Goal: Task Accomplishment & Management: Complete application form

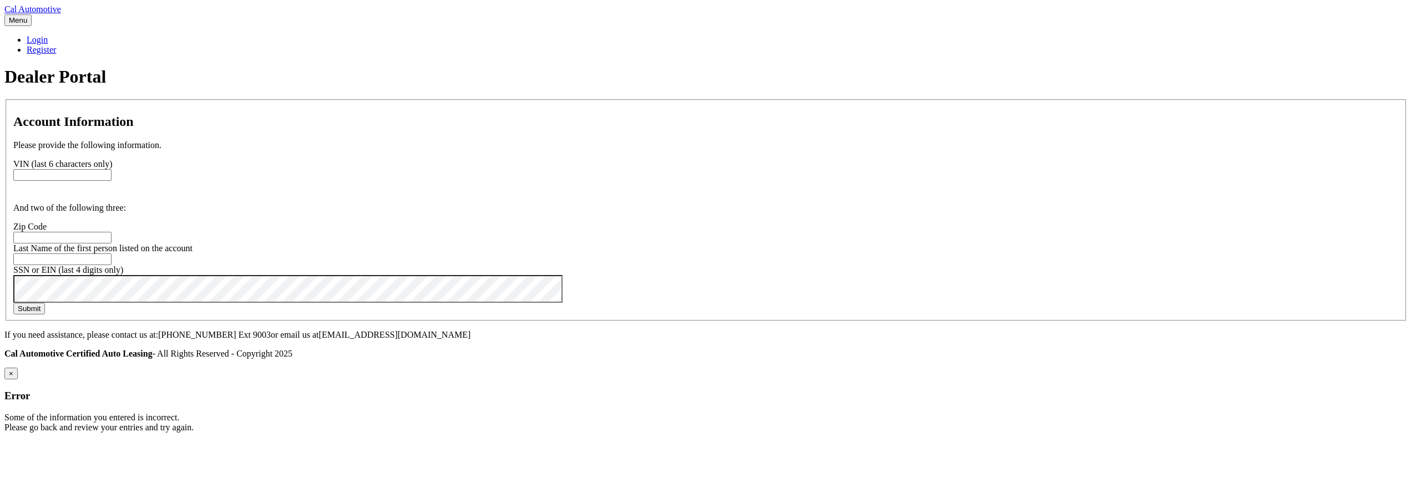
click at [112, 181] on input "text" at bounding box center [62, 175] width 98 height 12
click at [233, 251] on body "Cal Automotive Menu Login Register Dealer Portal" at bounding box center [705, 218] width 1403 height 428
click at [112, 181] on input "text" at bounding box center [62, 175] width 98 height 12
paste input "238135"
type input "238135"
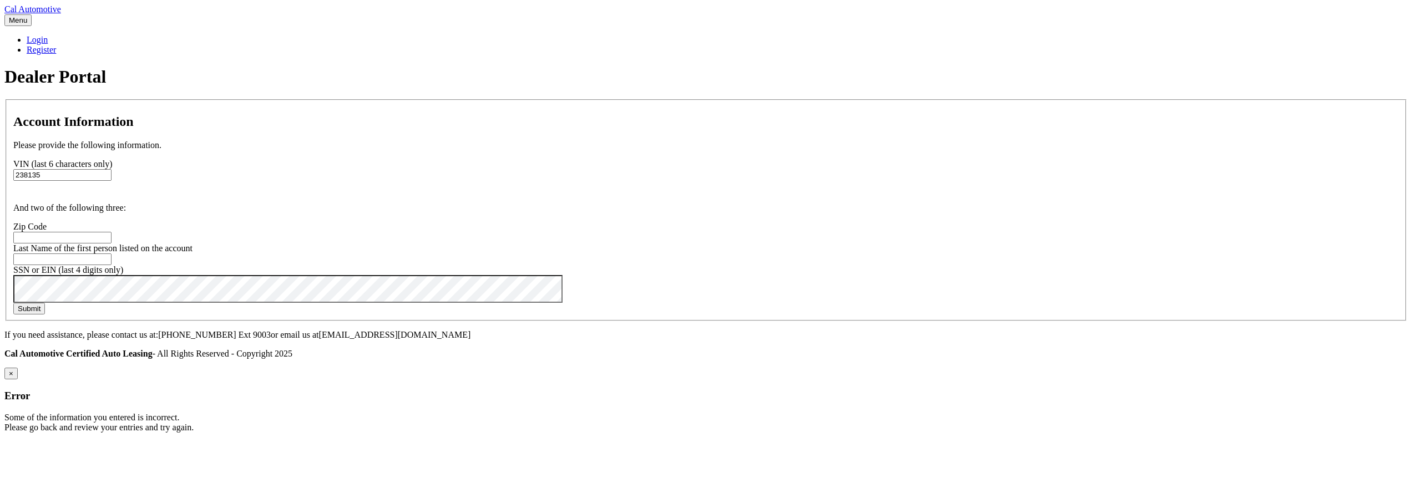
paste input "08735"
type input "08735"
click at [45, 315] on button "Submit" at bounding box center [29, 309] width 32 height 12
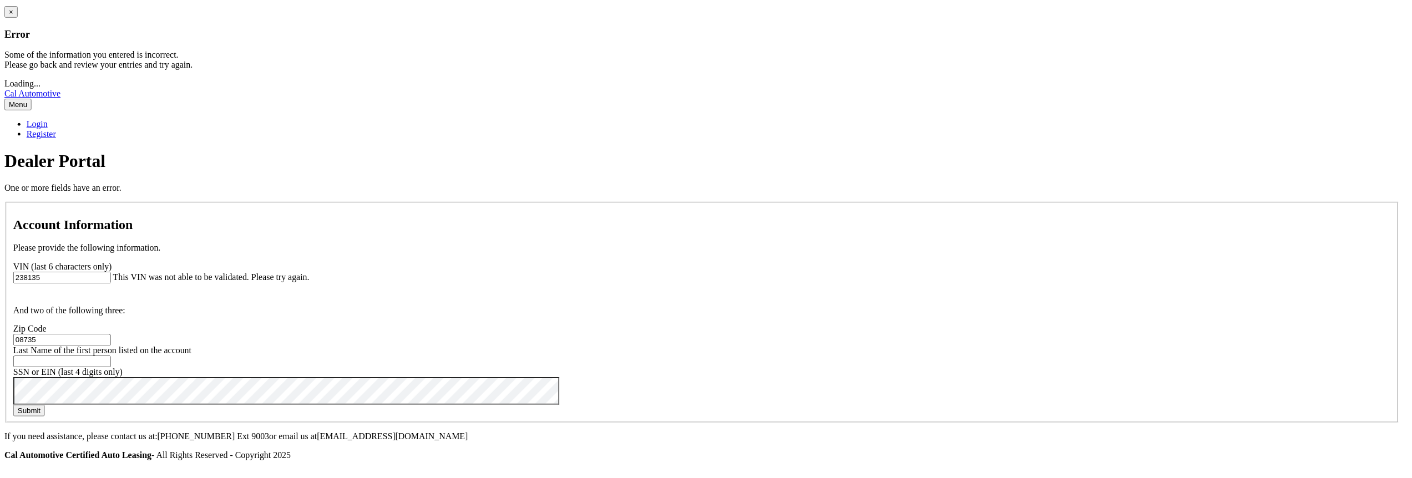
scroll to position [67, 0]
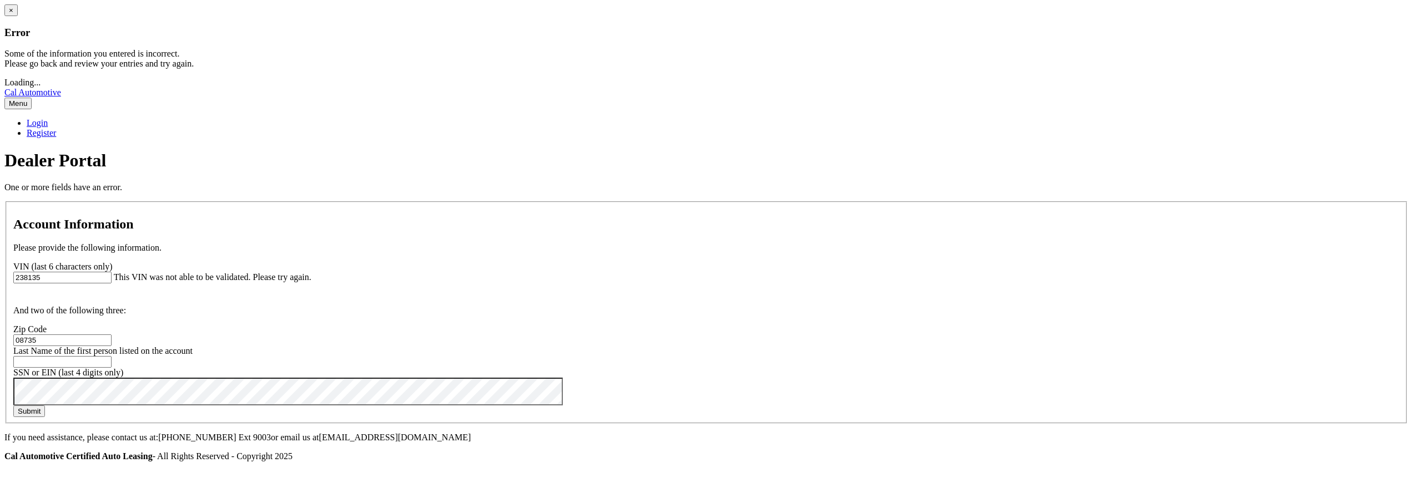
click at [18, 16] on button "×" at bounding box center [10, 10] width 13 height 12
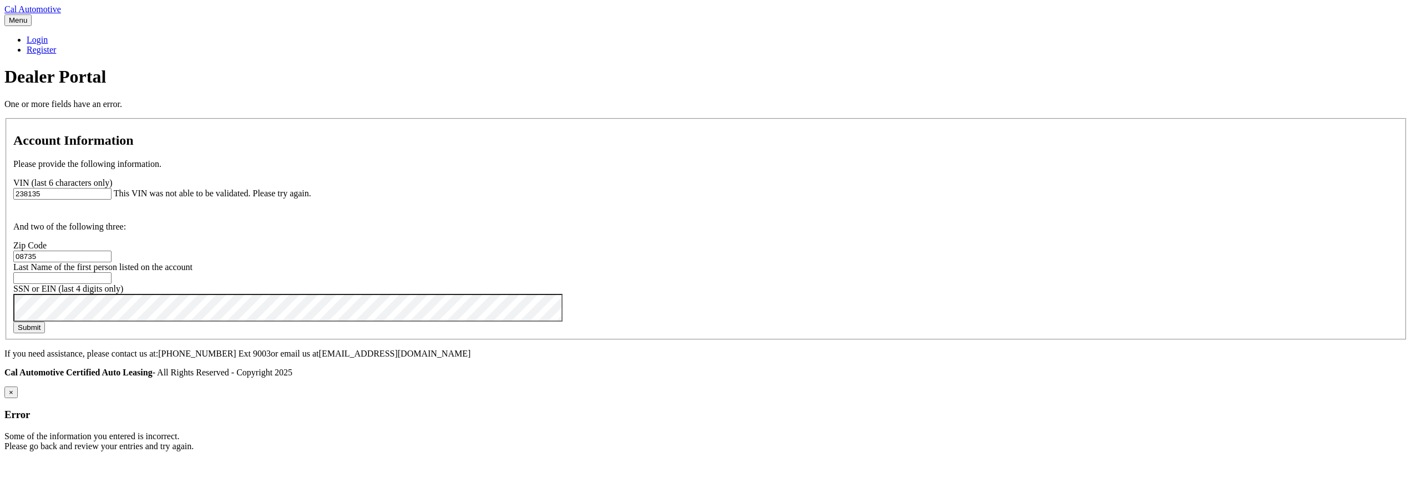
click at [45, 334] on button "Submit" at bounding box center [29, 328] width 32 height 12
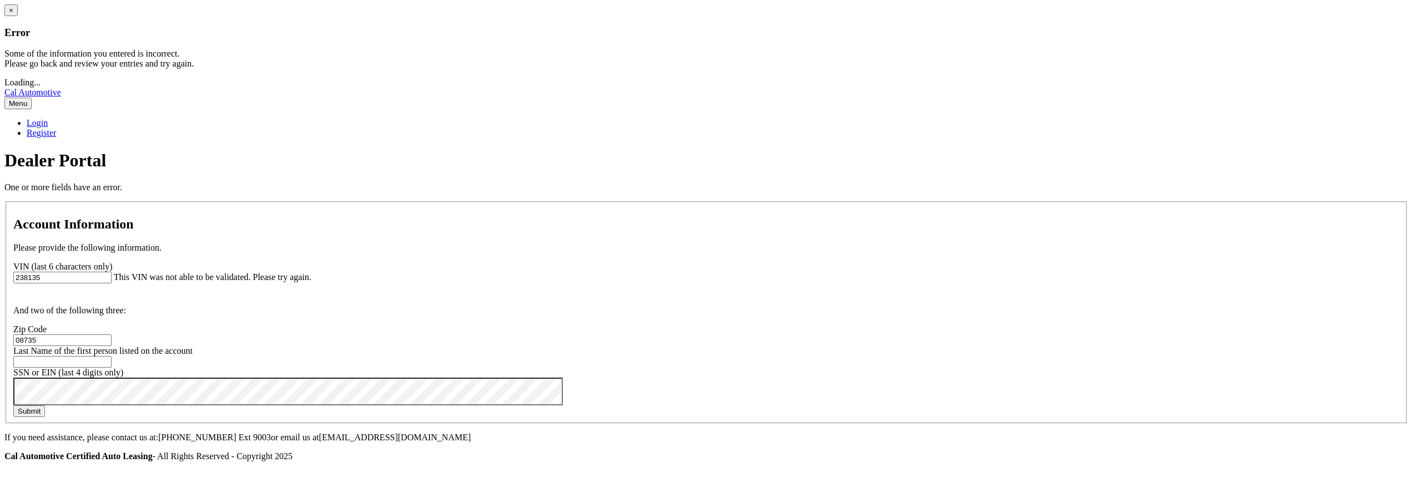
click at [18, 16] on button "×" at bounding box center [10, 10] width 13 height 12
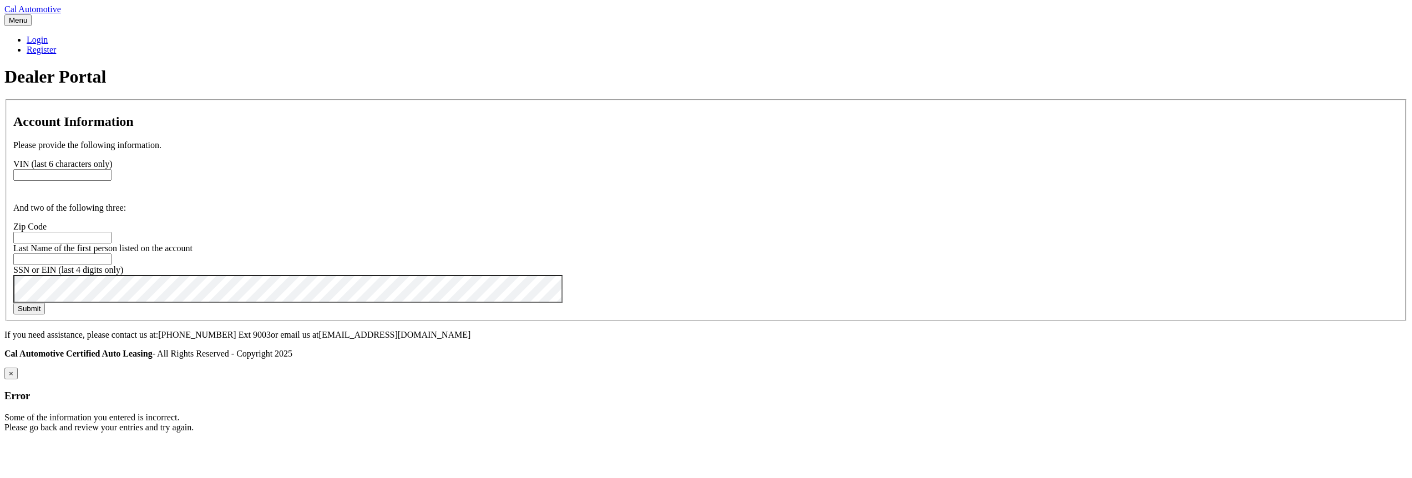
click at [548, 213] on div "And two of the following three:" at bounding box center [706, 197] width 1386 height 32
click at [112, 181] on input "text" at bounding box center [62, 175] width 98 height 12
paste input "238135"
type input "238135"
click at [45, 315] on button "Submit" at bounding box center [29, 309] width 32 height 12
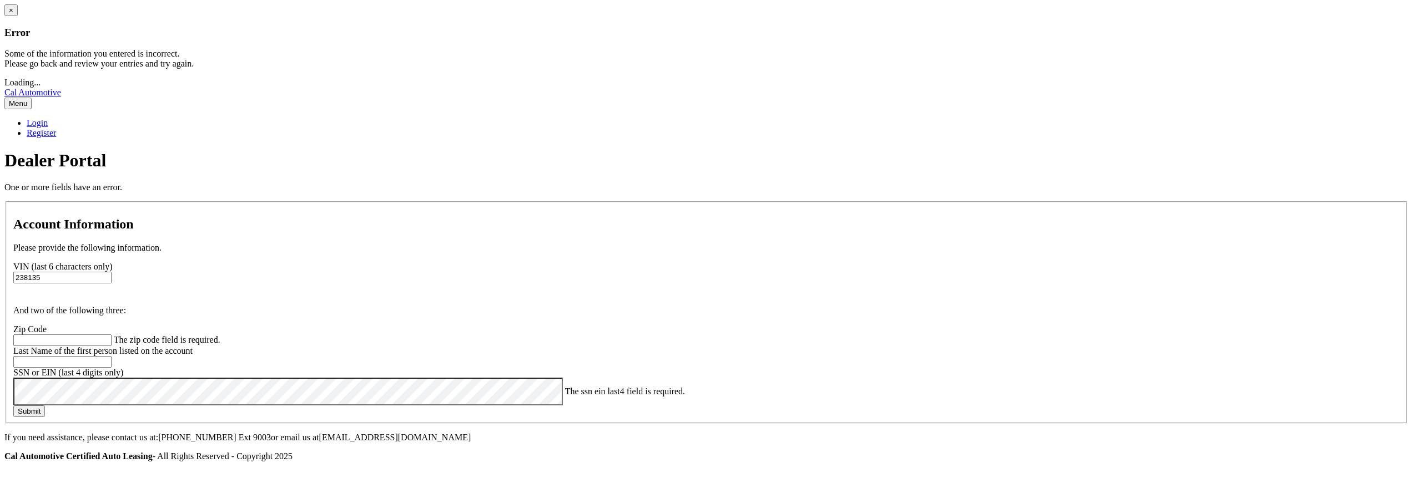
click at [18, 16] on button "×" at bounding box center [10, 10] width 13 height 12
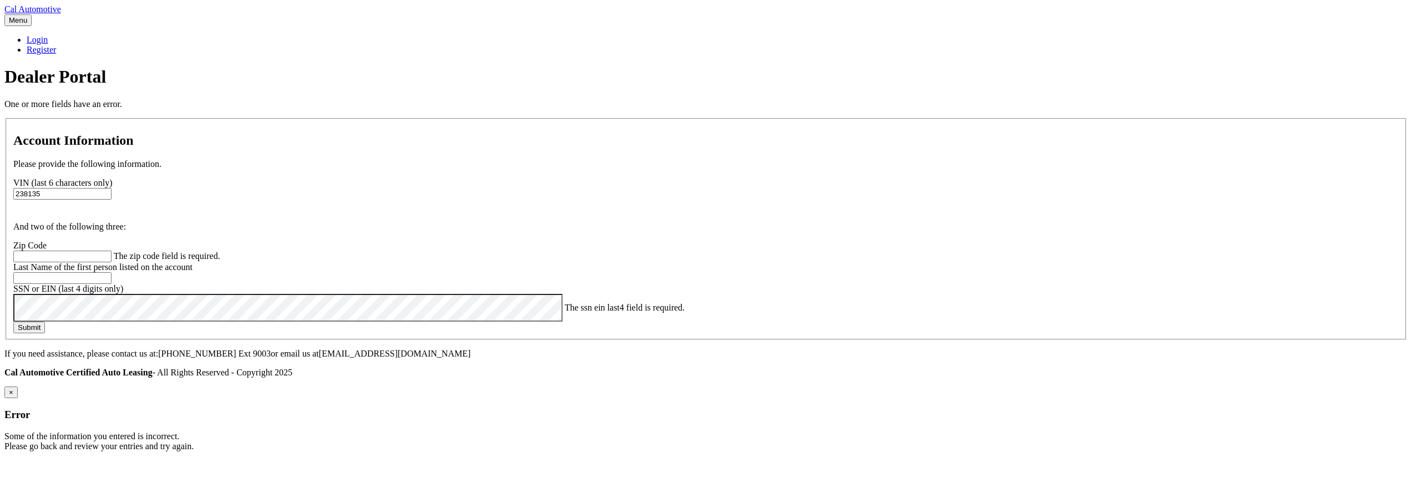
click at [112, 200] on input "238135" at bounding box center [62, 194] width 98 height 12
click at [499, 322] on fieldset "Account Information Please provide the following information. VIN (last 6 chara…" at bounding box center [706, 229] width 1401 height 222
click at [112, 262] on input "text" at bounding box center [62, 257] width 98 height 12
paste input "08735"
type input "08735"
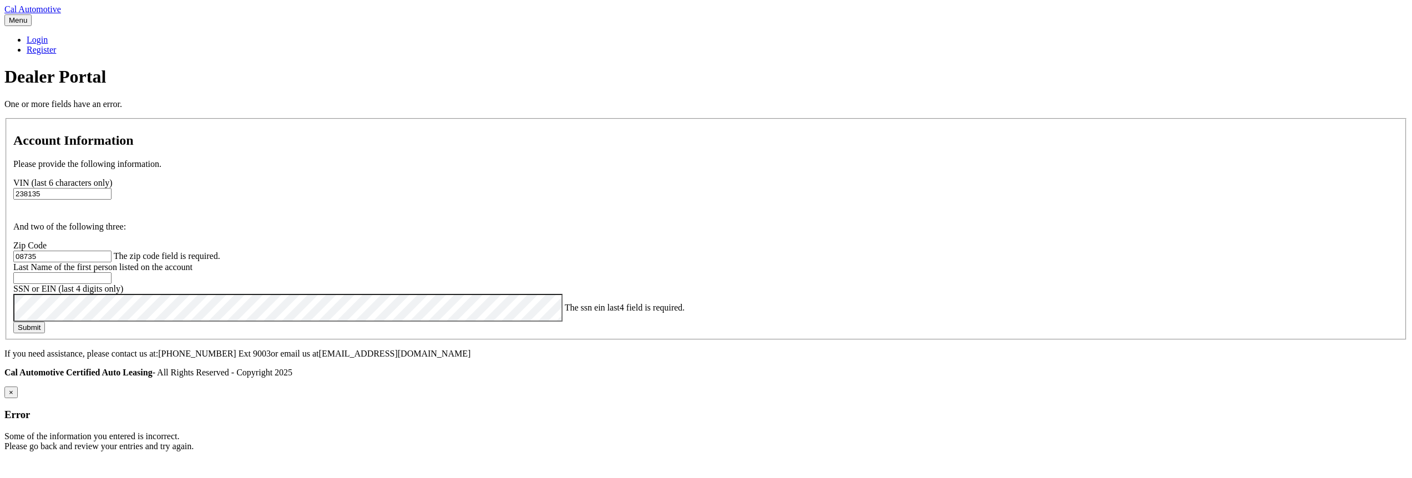
click at [45, 334] on button "Submit" at bounding box center [29, 328] width 32 height 12
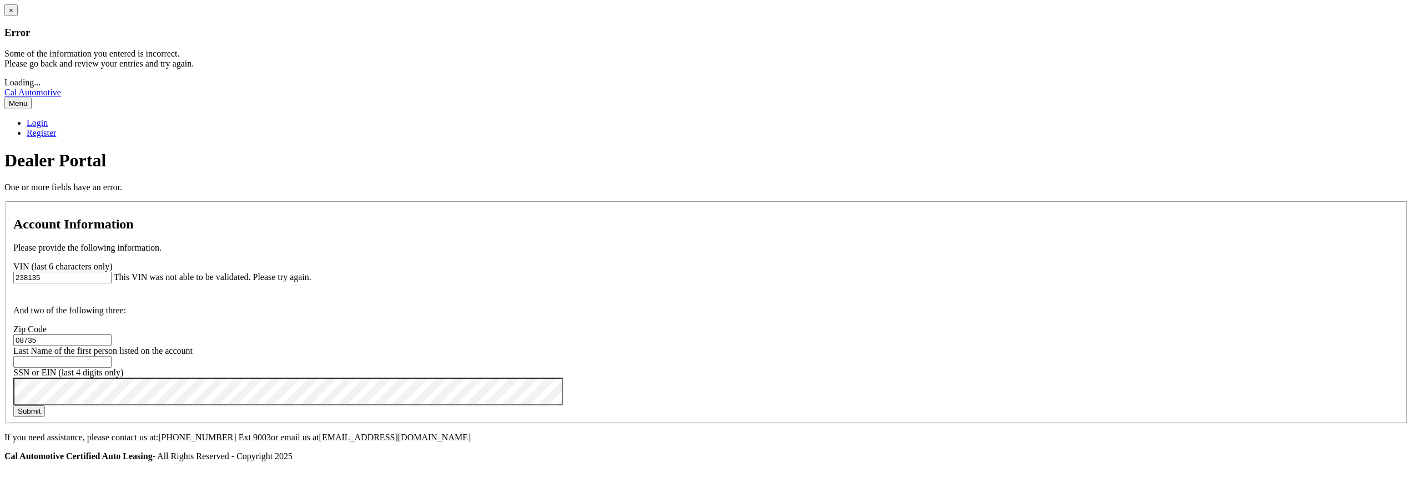
click at [18, 16] on button "×" at bounding box center [10, 10] width 13 height 12
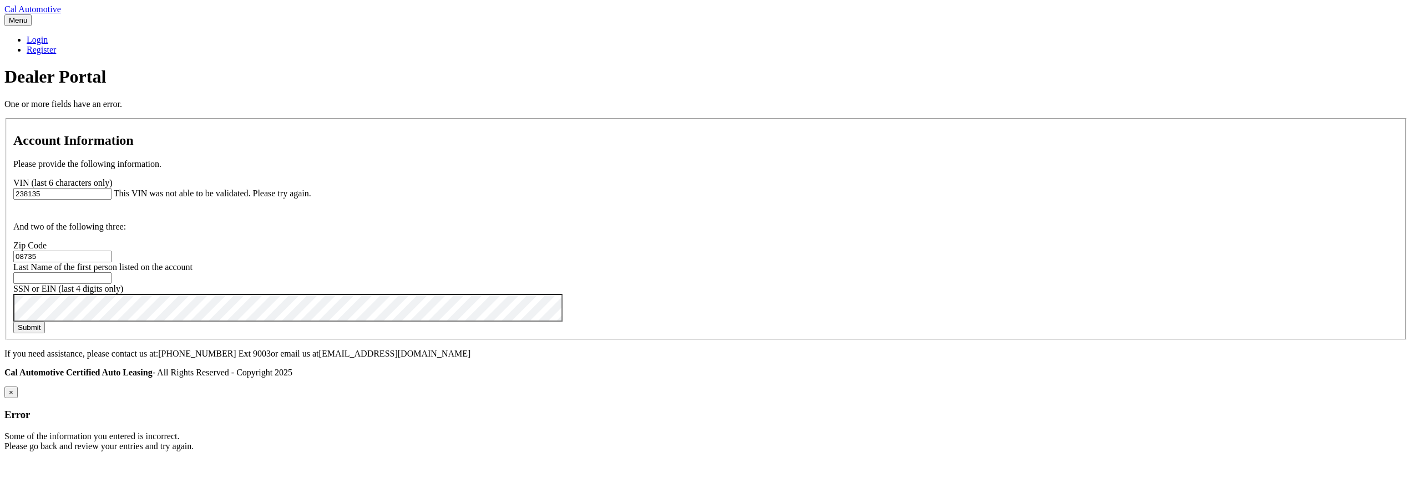
click at [45, 334] on button "Submit" at bounding box center [29, 328] width 32 height 12
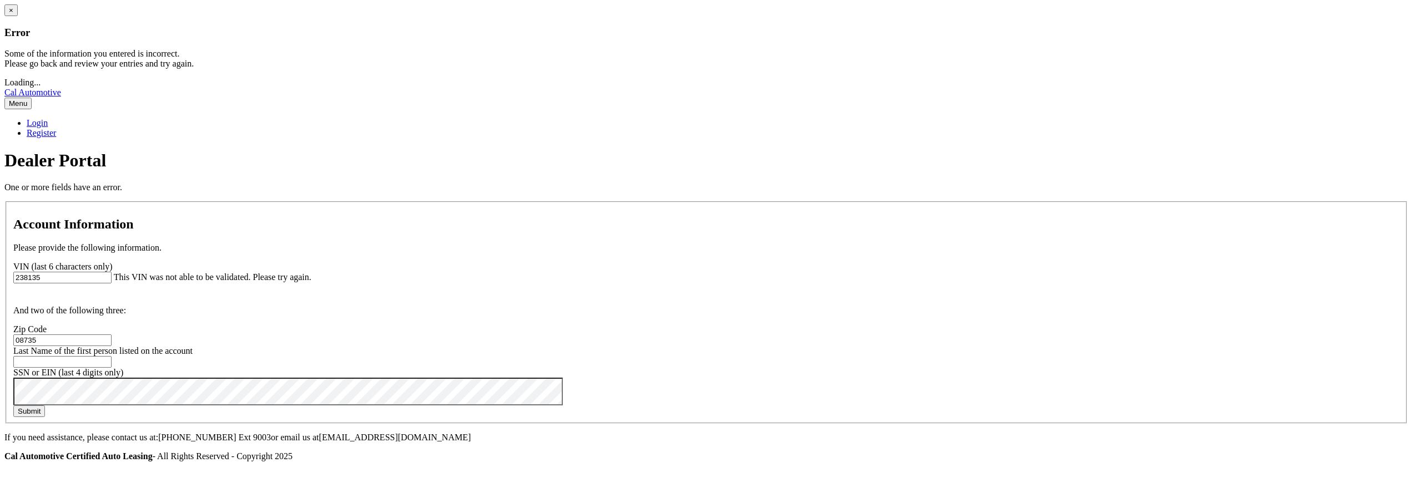
click at [18, 16] on button "×" at bounding box center [10, 10] width 13 height 12
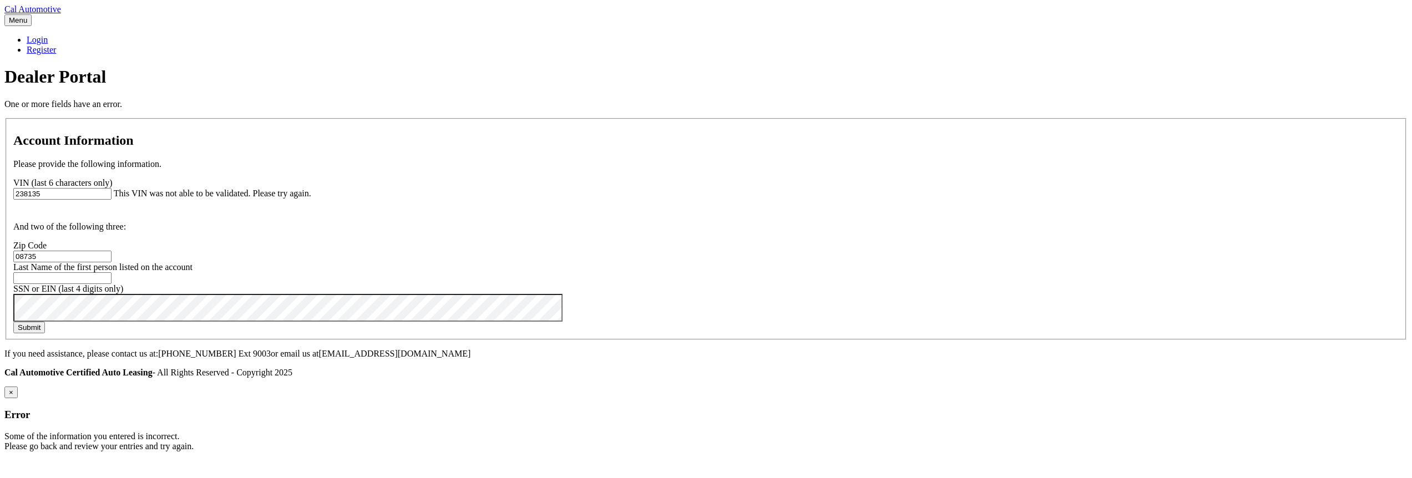
click at [45, 334] on button "Submit" at bounding box center [29, 328] width 32 height 12
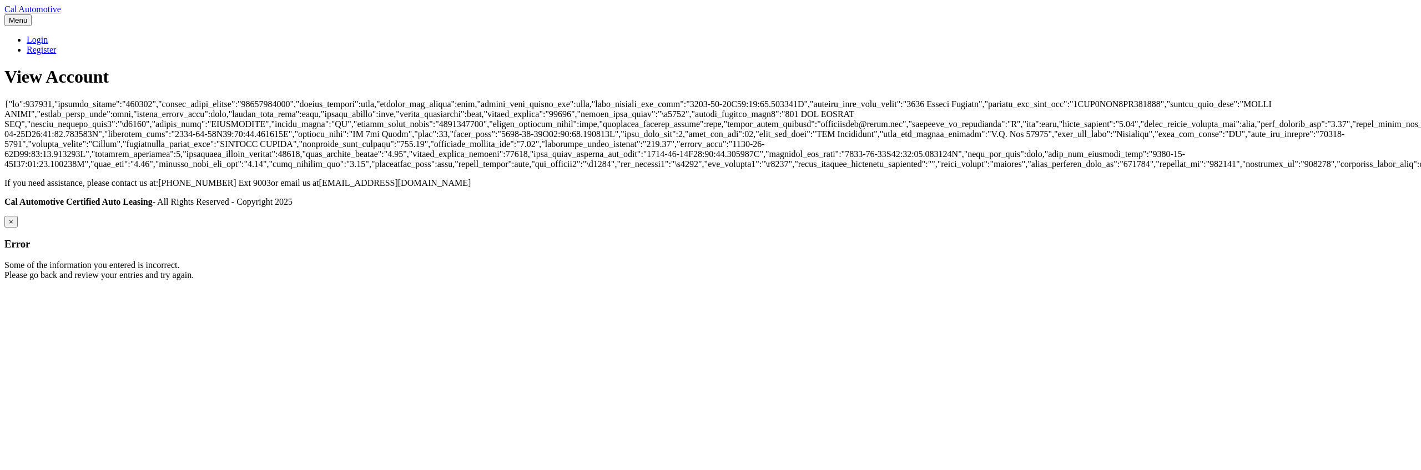
click at [302, 155] on body "Cal Automotive Menu Login Register View Account" at bounding box center [710, 142] width 1412 height 276
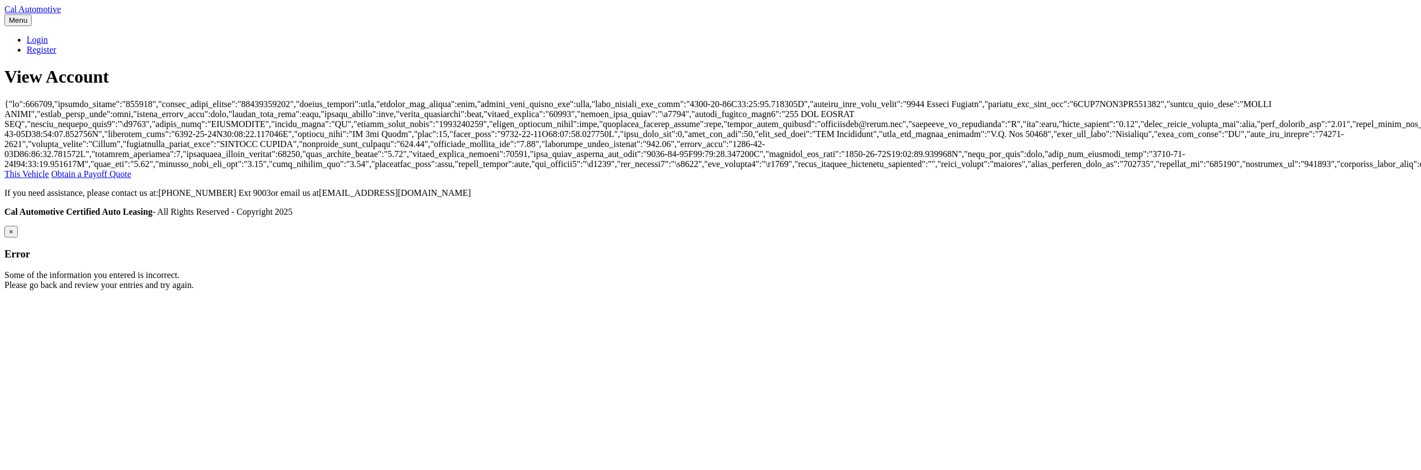
click at [474, 179] on link "Ground This Vehicle" at bounding box center [960, 168] width 1913 height 19
click at [1281, 290] on body "Cal Automotive Menu Login Register View Account" at bounding box center [710, 147] width 1412 height 286
click at [61, 14] on link "Cal Automotive" at bounding box center [32, 8] width 57 height 9
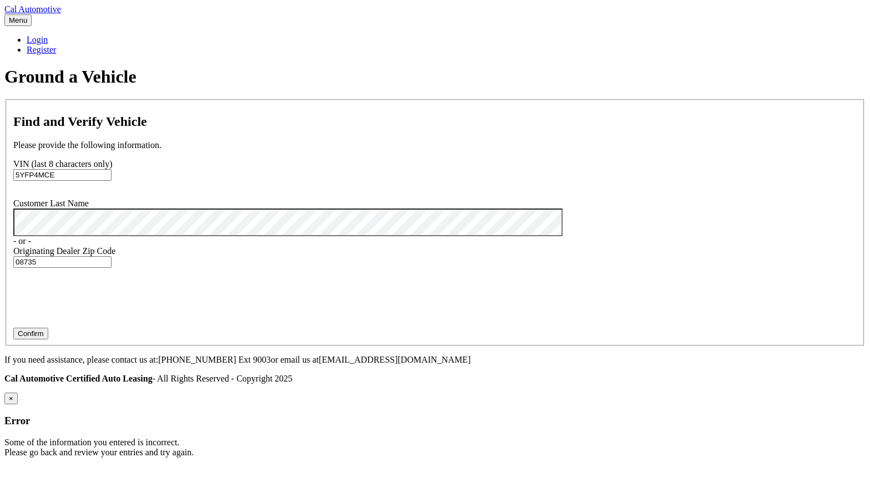
click at [738, 316] on section "Find and Verify Vehicle Please provide the following information. VIN (last 8 c…" at bounding box center [434, 222] width 861 height 247
click at [781, 277] on section "Find and Verify Vehicle Please provide the following information. VIN (last 8 c…" at bounding box center [434, 222] width 861 height 247
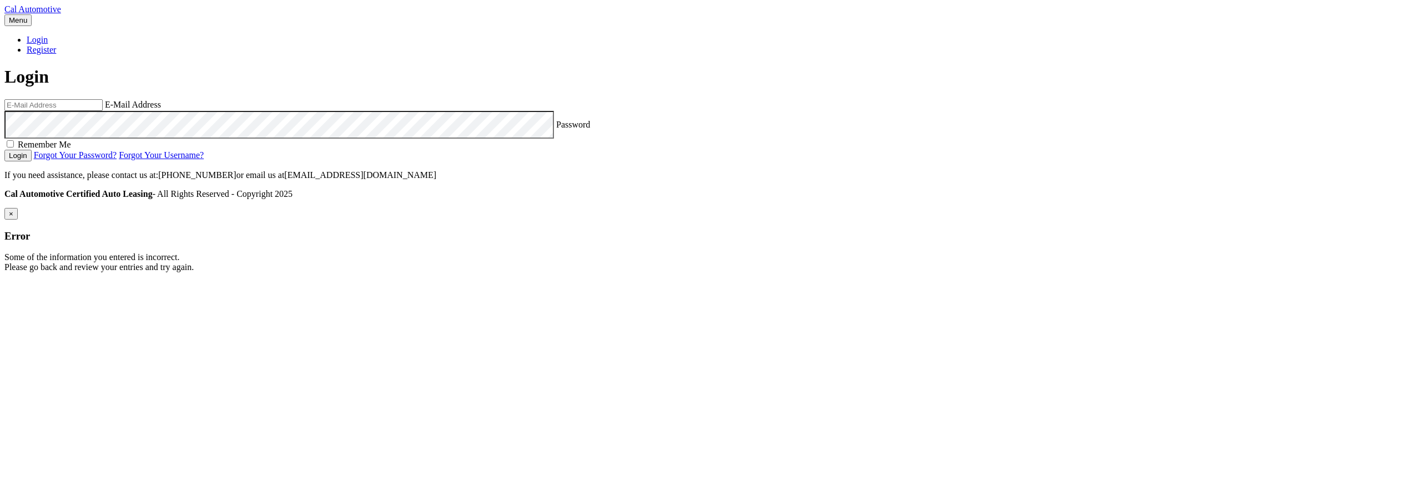
click at [103, 111] on input "email" at bounding box center [53, 105] width 98 height 12
type input "[EMAIL_ADDRESS][DOMAIN_NAME]"
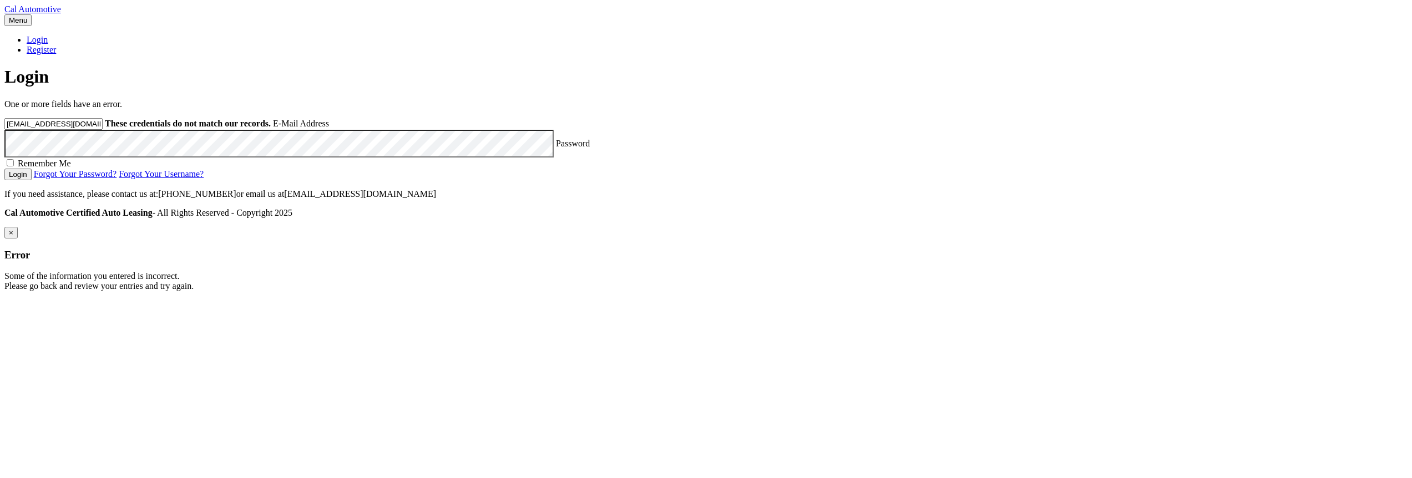
click at [4, 169] on button "Login" at bounding box center [17, 175] width 27 height 12
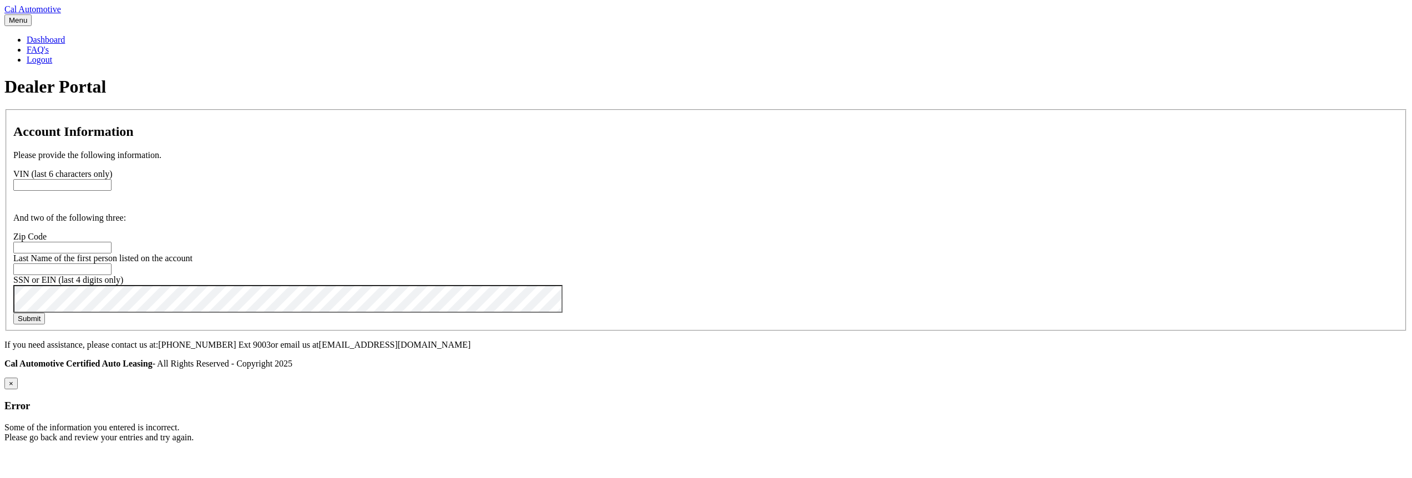
click at [112, 191] on input "text" at bounding box center [62, 185] width 98 height 12
paste input "238135"
type input "238135"
paste input "08735"
type input "08735"
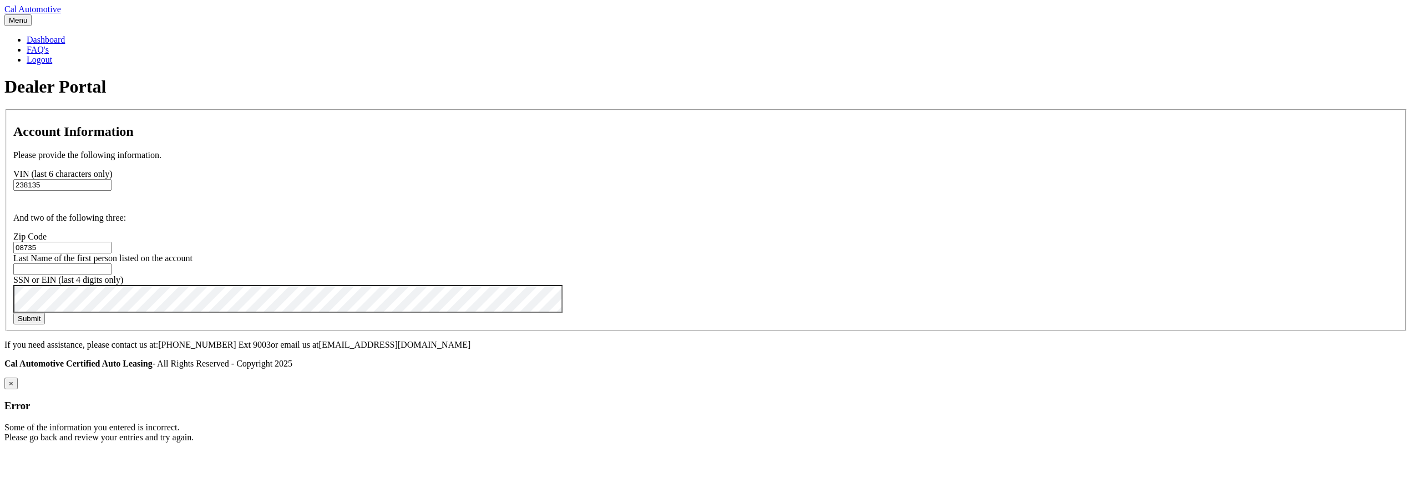
click at [45, 325] on button "Submit" at bounding box center [29, 319] width 32 height 12
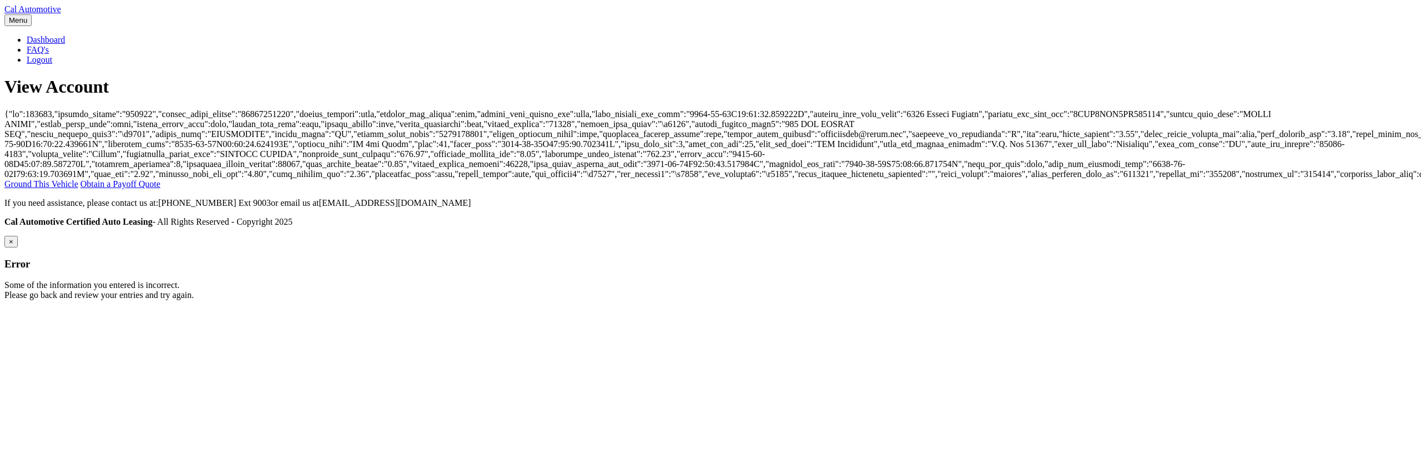
click at [266, 300] on body "Cal Automotive Menu Dashboard FAQ's Logout" at bounding box center [710, 152] width 1412 height 296
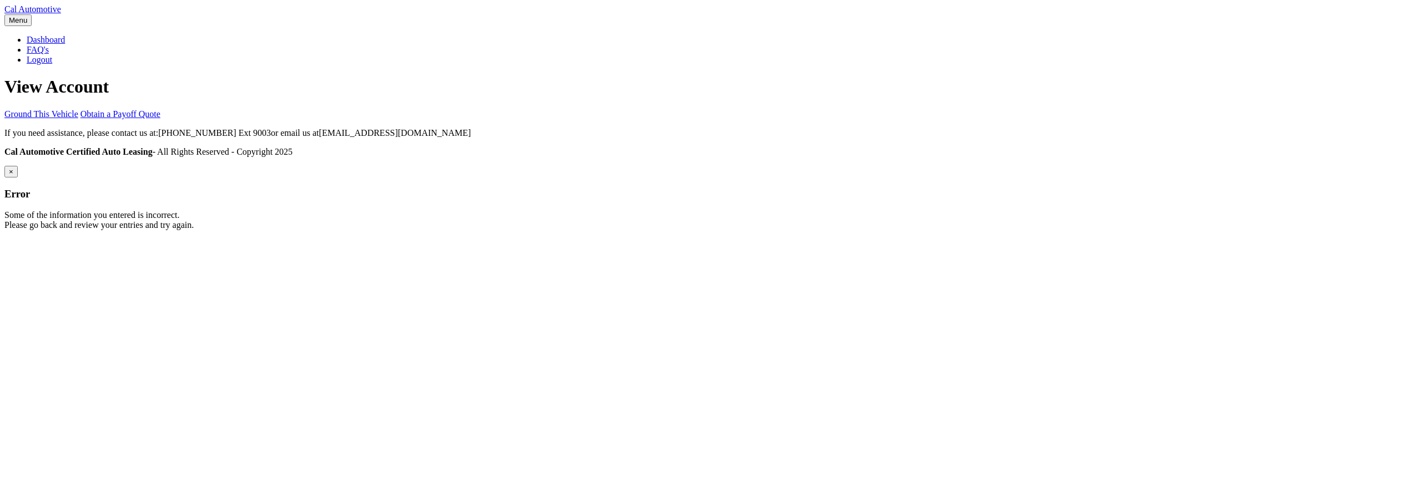
click at [505, 230] on div "Cal Automotive Menu Dashboard FAQ's Logout" at bounding box center [710, 117] width 1412 height 226
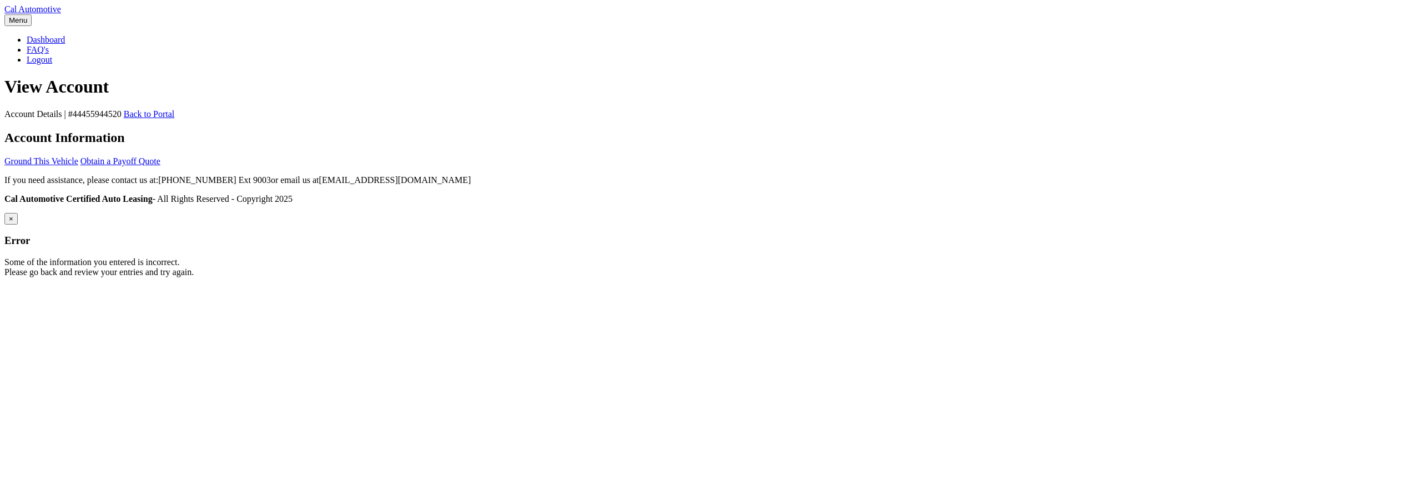
click at [1280, 277] on body "Cal Automotive Menu Dashboard FAQ's Logout |" at bounding box center [710, 140] width 1412 height 273
click at [440, 166] on div "Account Details | #44455944520 Back to Portal Account Information Ground This V…" at bounding box center [710, 137] width 1412 height 57
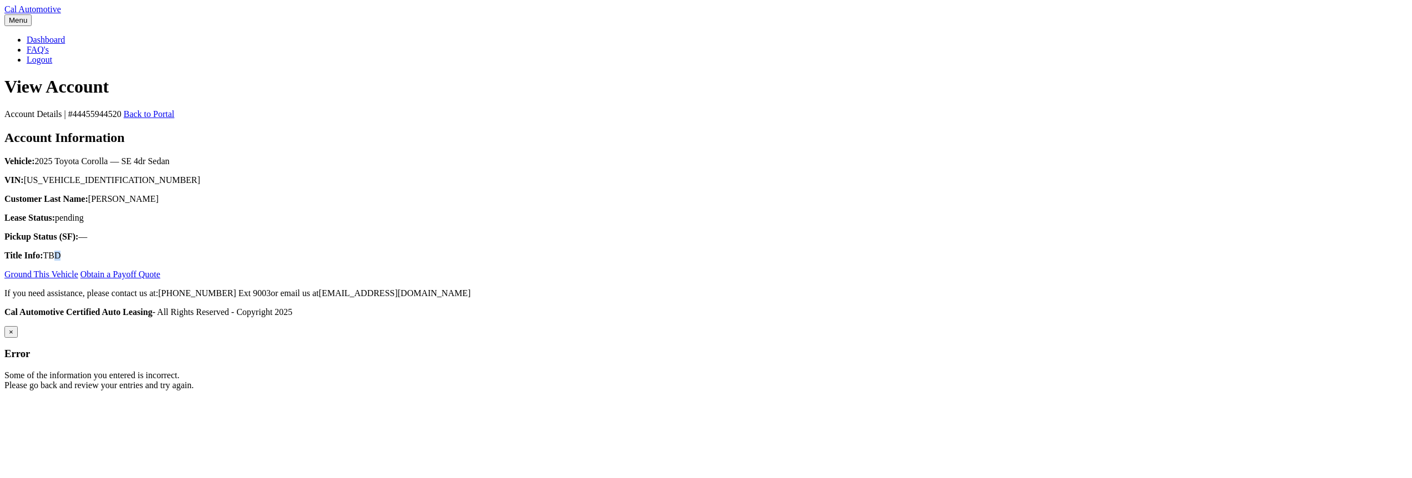
drag, startPoint x: 491, startPoint y: 384, endPoint x: 484, endPoint y: 378, distance: 8.7
click at [484, 261] on p "Title Info: TBD" at bounding box center [705, 256] width 1403 height 10
drag, startPoint x: 453, startPoint y: 327, endPoint x: 518, endPoint y: 388, distance: 88.3
click at [518, 261] on div "Account Information Vehicle: 2025 Toyota Corolla — SE 4dr Sedan VIN: 5YFP4MCE2S…" at bounding box center [705, 195] width 1403 height 130
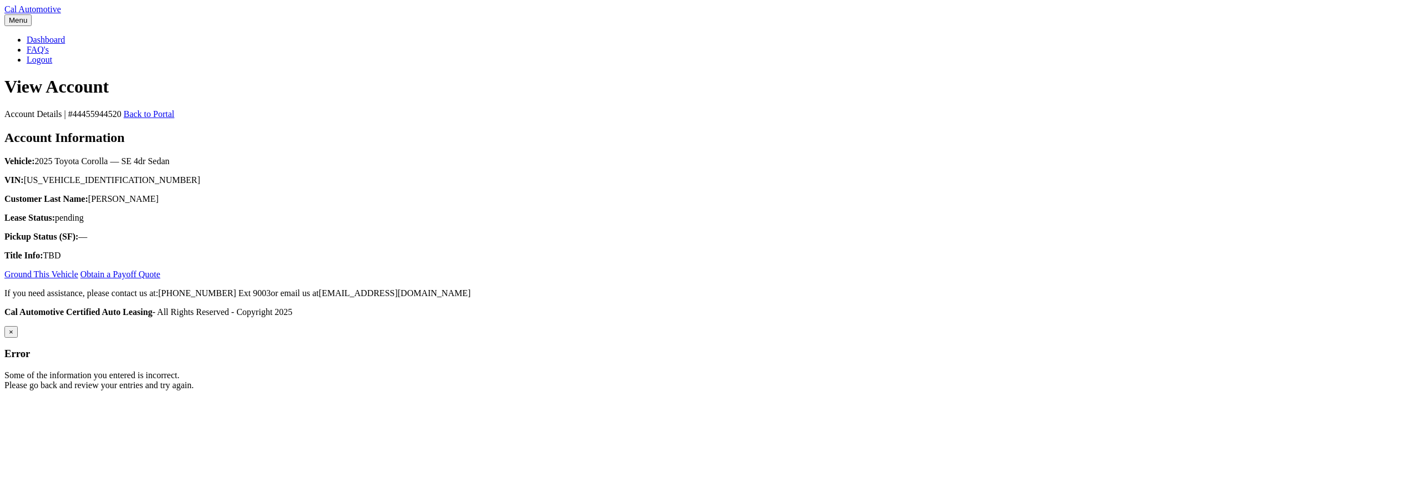
click at [518, 261] on p "Title Info: TBD" at bounding box center [705, 256] width 1403 height 10
click at [1053, 280] on section "Account Details | #44455944520 Back to Portal Account Information Vehicle: 2025…" at bounding box center [705, 194] width 1403 height 170
click at [663, 204] on p "Customer Last Name: [PERSON_NAME]" at bounding box center [705, 199] width 1403 height 10
click at [1331, 238] on body "Cal Automotive Menu Dashboard FAQ's Logout |" at bounding box center [705, 197] width 1403 height 386
click at [78, 279] on link "Ground This Vehicle" at bounding box center [41, 274] width 74 height 9
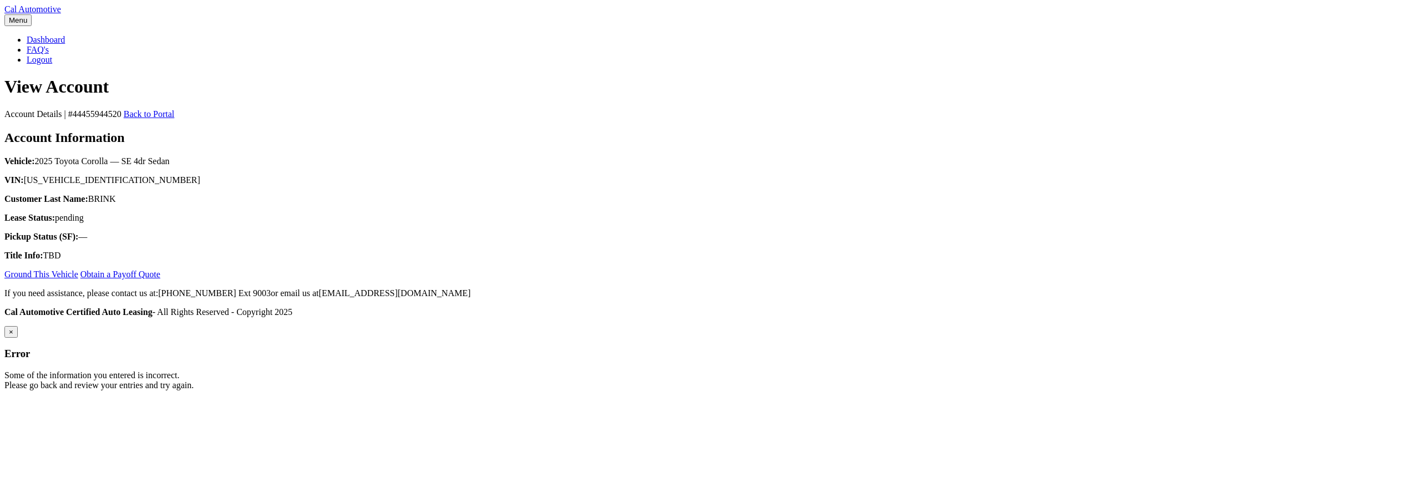
click at [160, 279] on link "Obtain a Payoff Quote" at bounding box center [120, 274] width 80 height 9
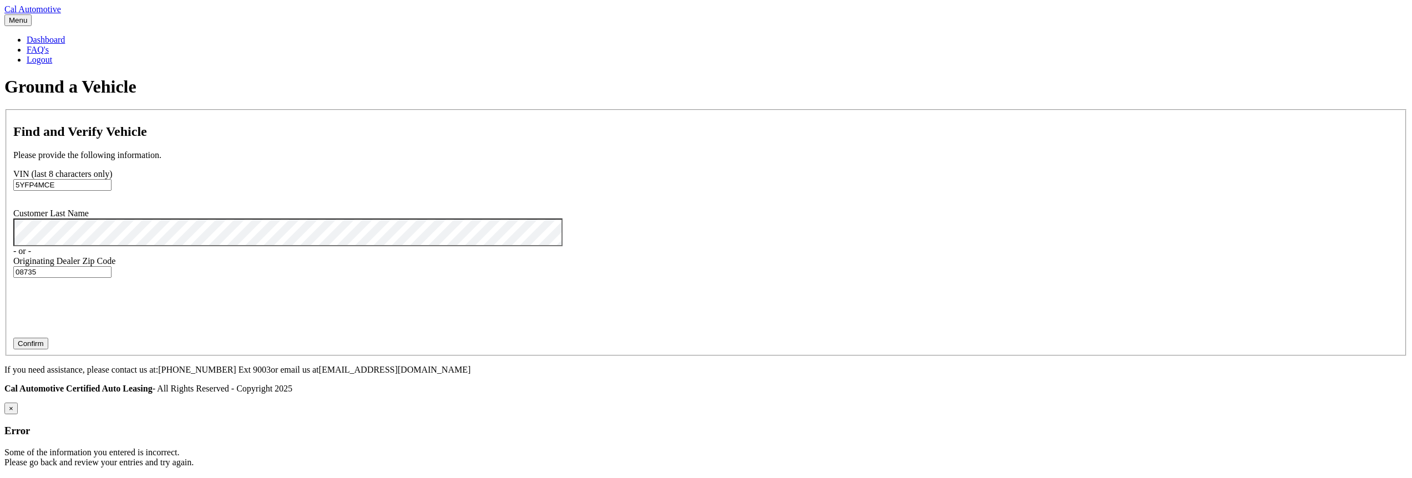
drag, startPoint x: 506, startPoint y: 215, endPoint x: 428, endPoint y: 217, distance: 77.7
click at [428, 217] on section "Find and Verify Vehicle Please provide the following information. VIN (last 8 c…" at bounding box center [705, 232] width 1403 height 247
click at [112, 278] on input "08735" at bounding box center [62, 272] width 98 height 12
